Goal: Task Accomplishment & Management: Manage account settings

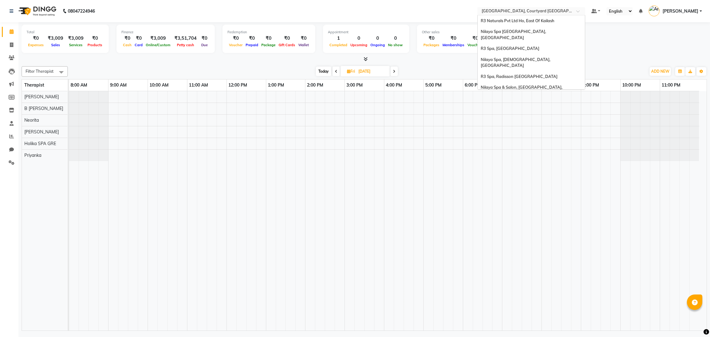
click at [546, 12] on input "text" at bounding box center [524, 12] width 89 height 6
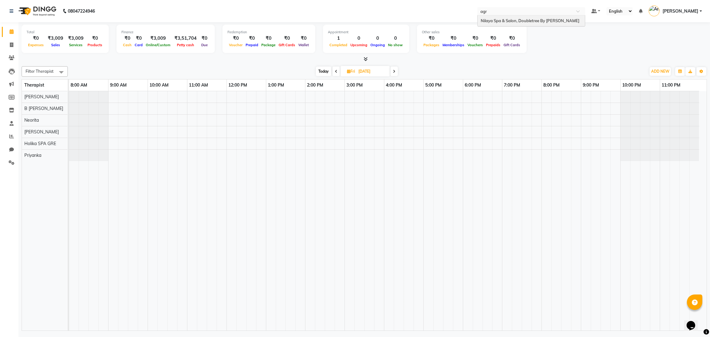
type input "agra"
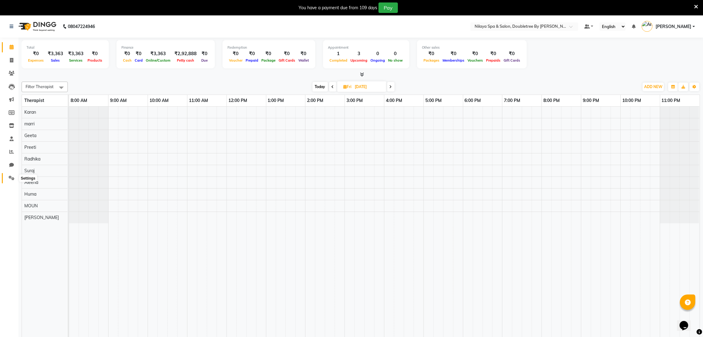
click at [10, 177] on icon at bounding box center [12, 178] width 6 height 5
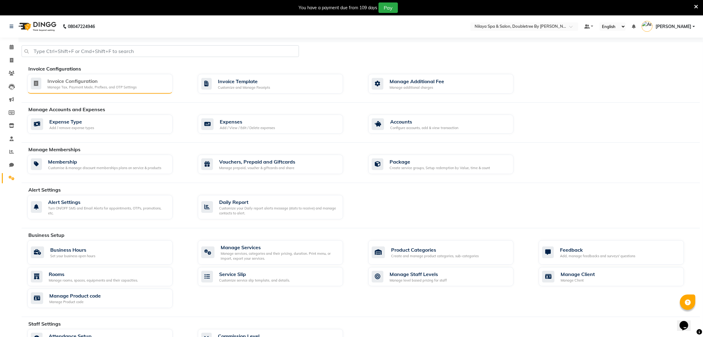
click at [55, 85] on div "Manage Tax, Payment Mode, Prefixes, and OTP Settings" at bounding box center [91, 87] width 89 height 5
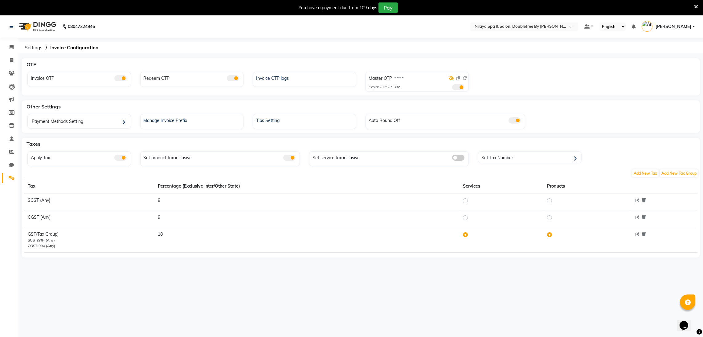
click at [450, 78] on icon at bounding box center [451, 78] width 6 height 4
click at [399, 79] on label "8084" at bounding box center [399, 79] width 9 height 6
copy label "8084"
click at [399, 79] on label "8084" at bounding box center [399, 79] width 9 height 6
